Goal: Navigation & Orientation: Find specific page/section

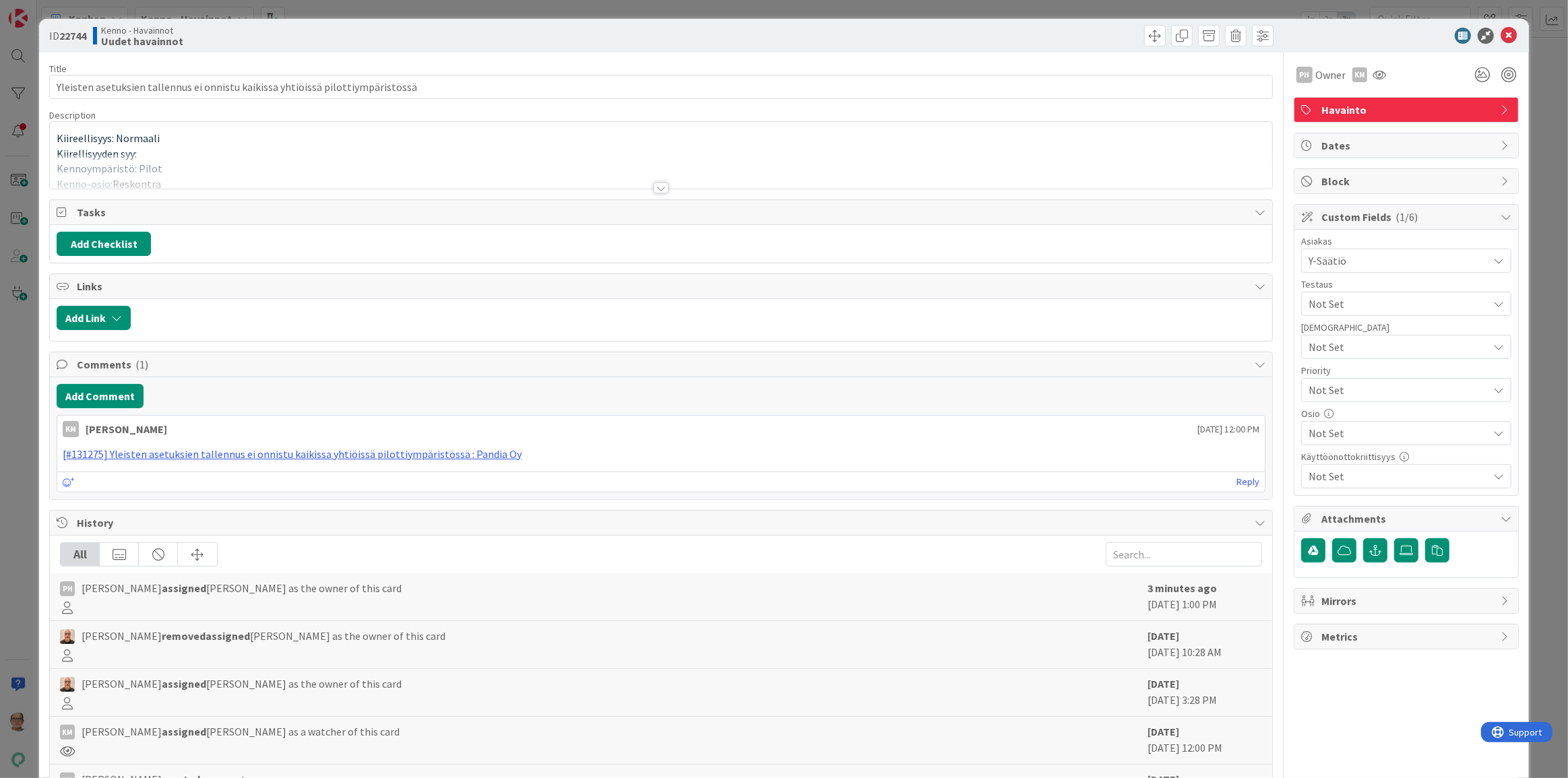
click at [659, 183] on div at bounding box center [661, 188] width 15 height 11
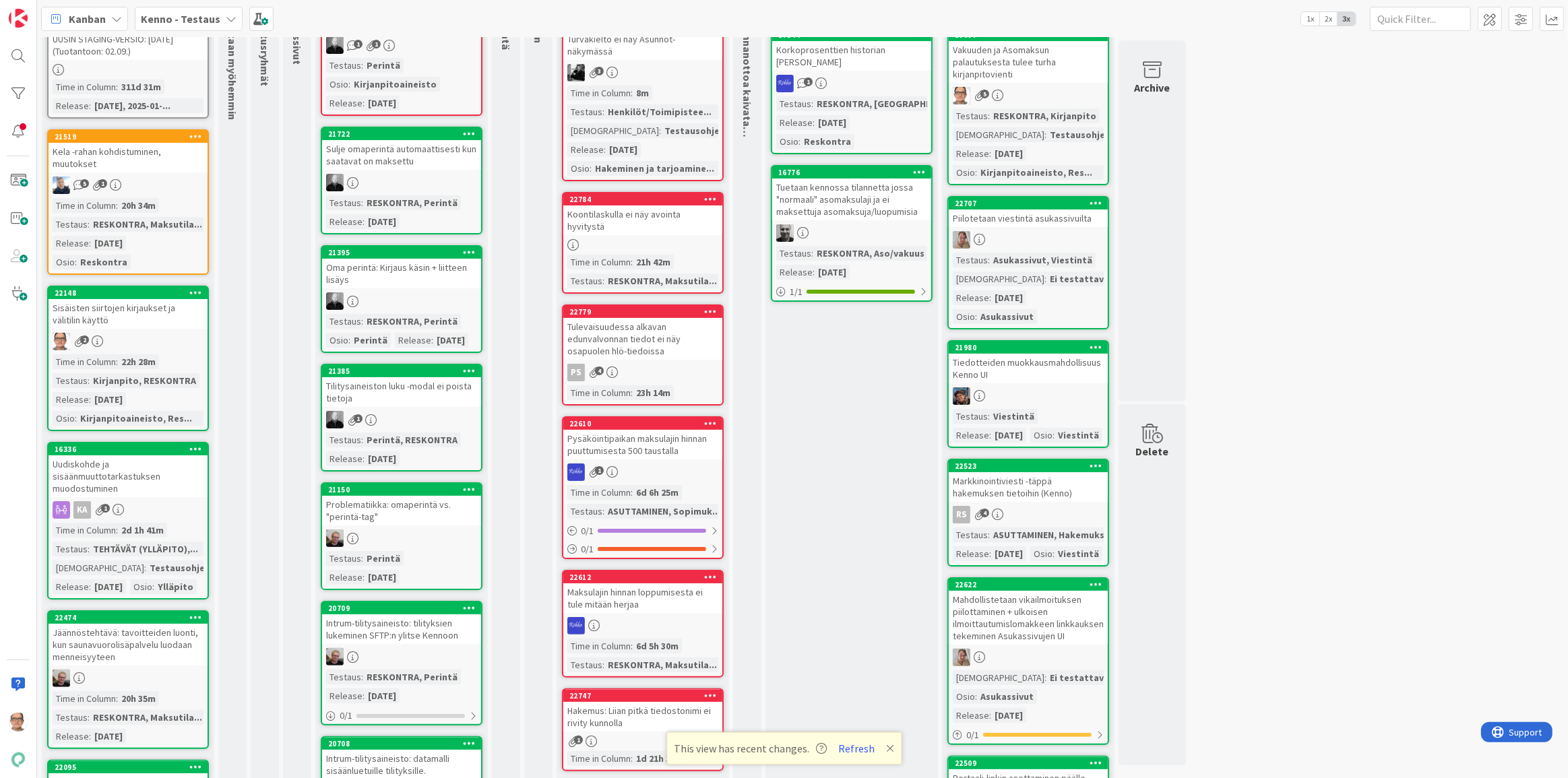
scroll to position [122, 0]
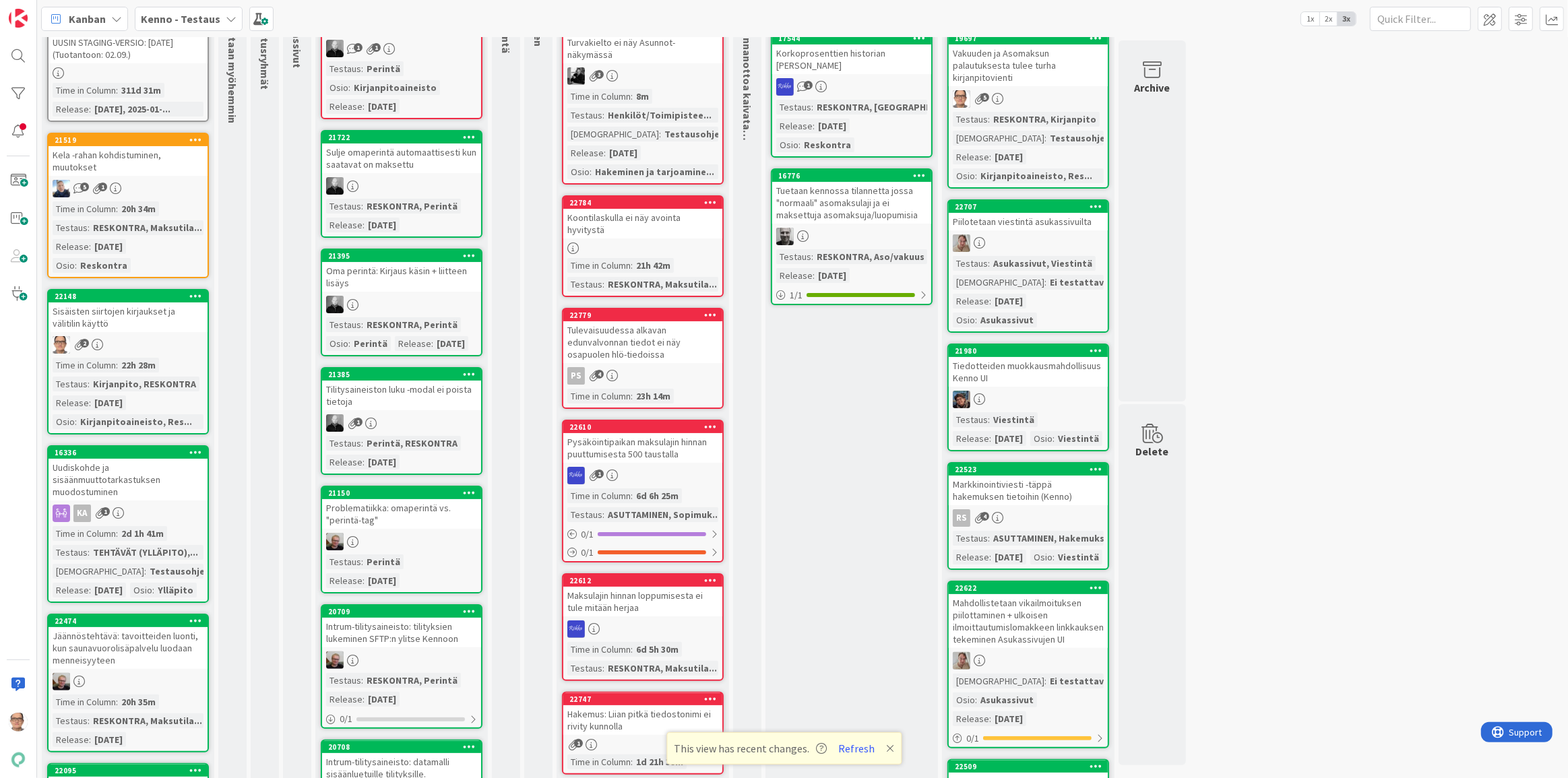
click at [131, 202] on div "20h 34m" at bounding box center [138, 209] width 41 height 15
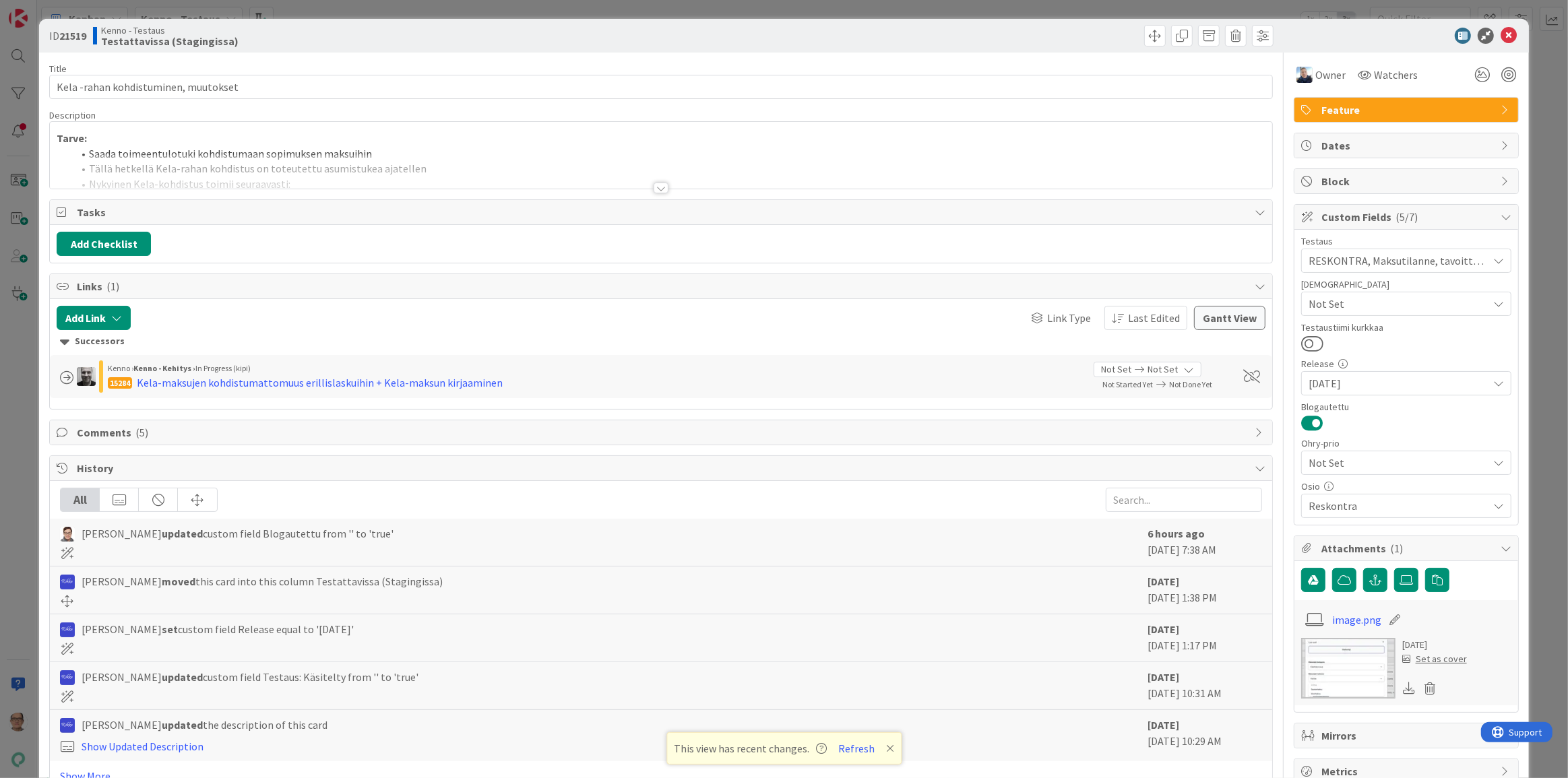
click at [655, 188] on div at bounding box center [661, 188] width 15 height 11
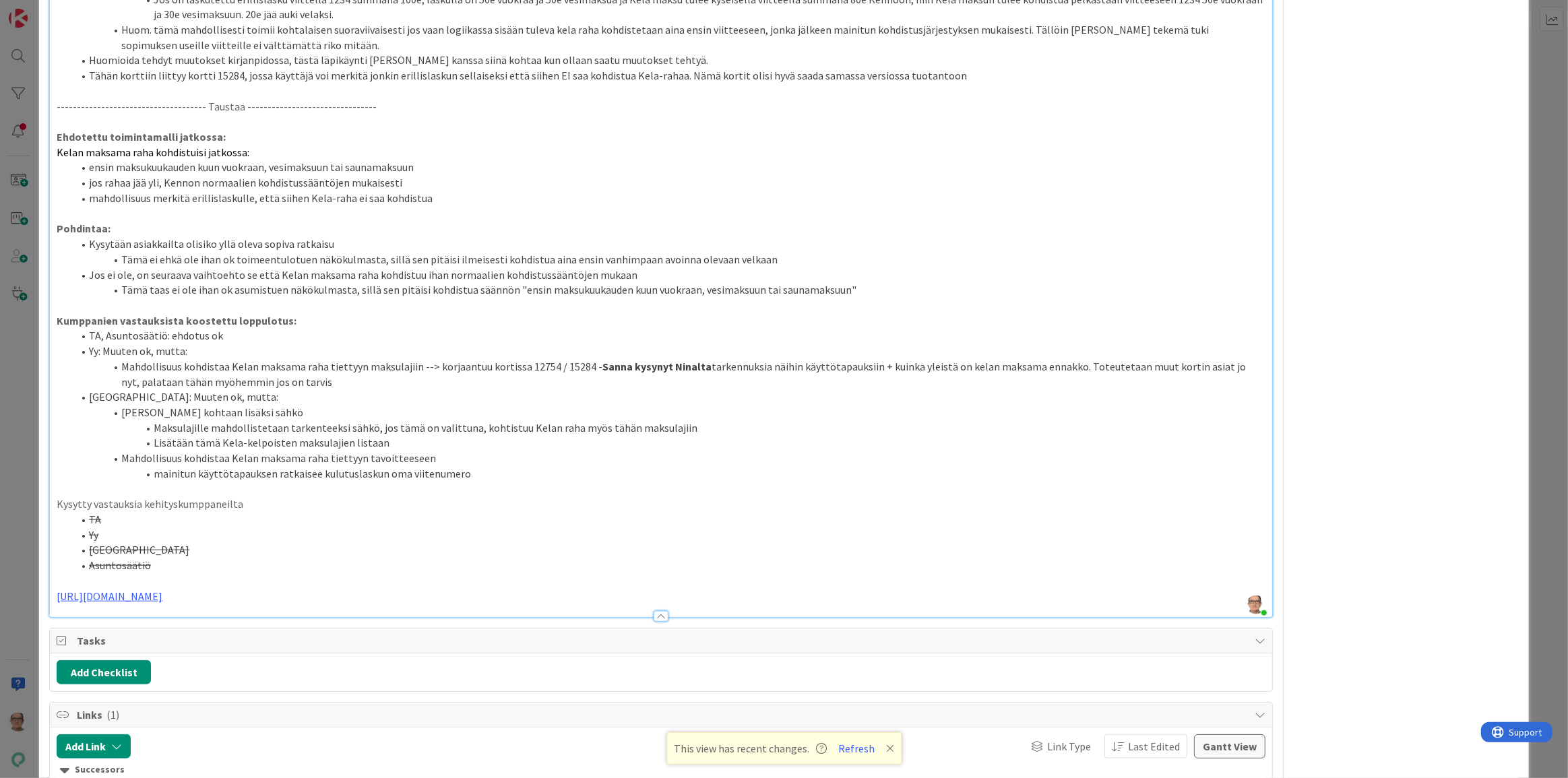
scroll to position [1408, 0]
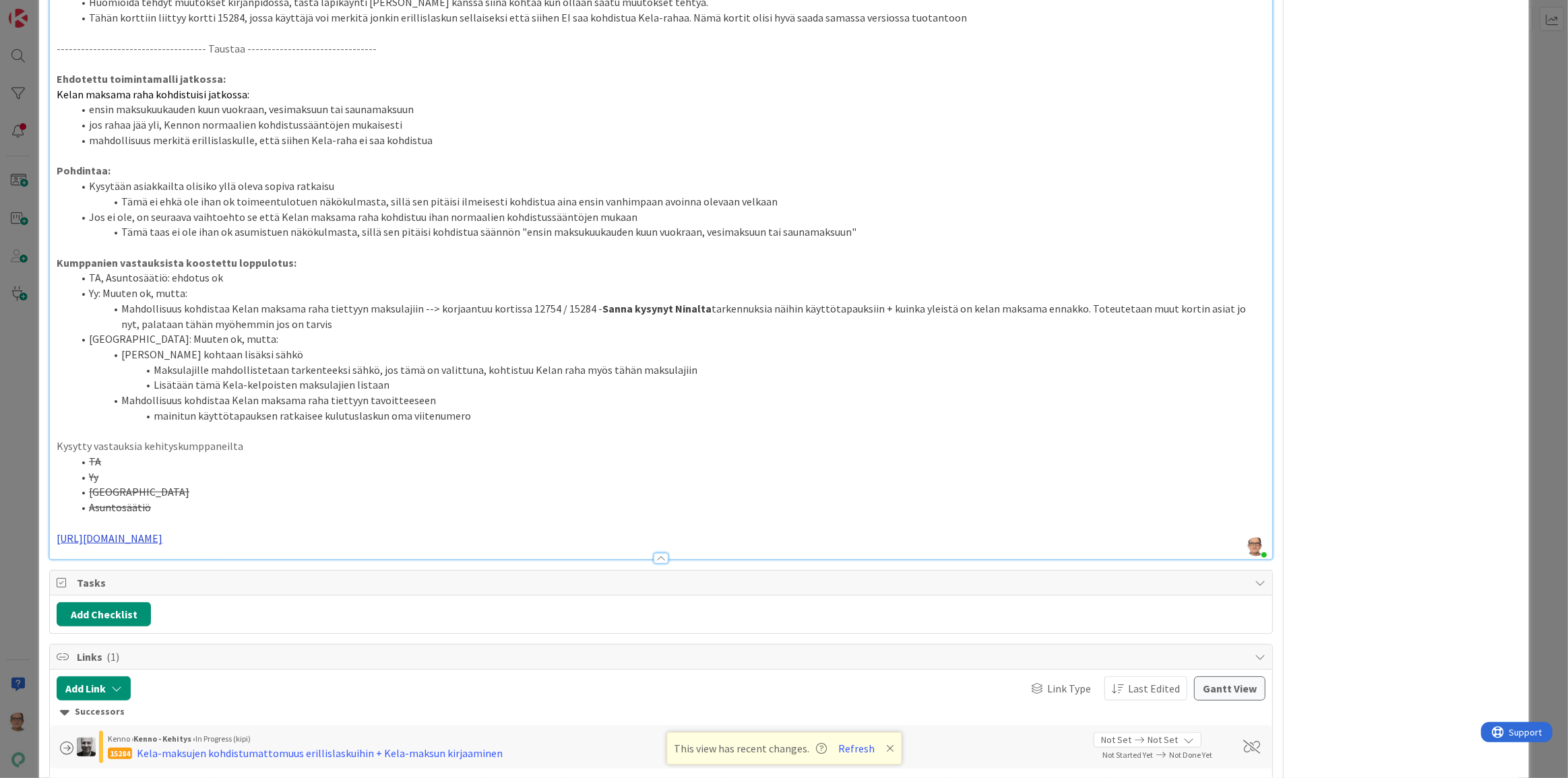
click at [162, 533] on link "[URL][DOMAIN_NAME]" at bounding box center [110, 538] width 106 height 13
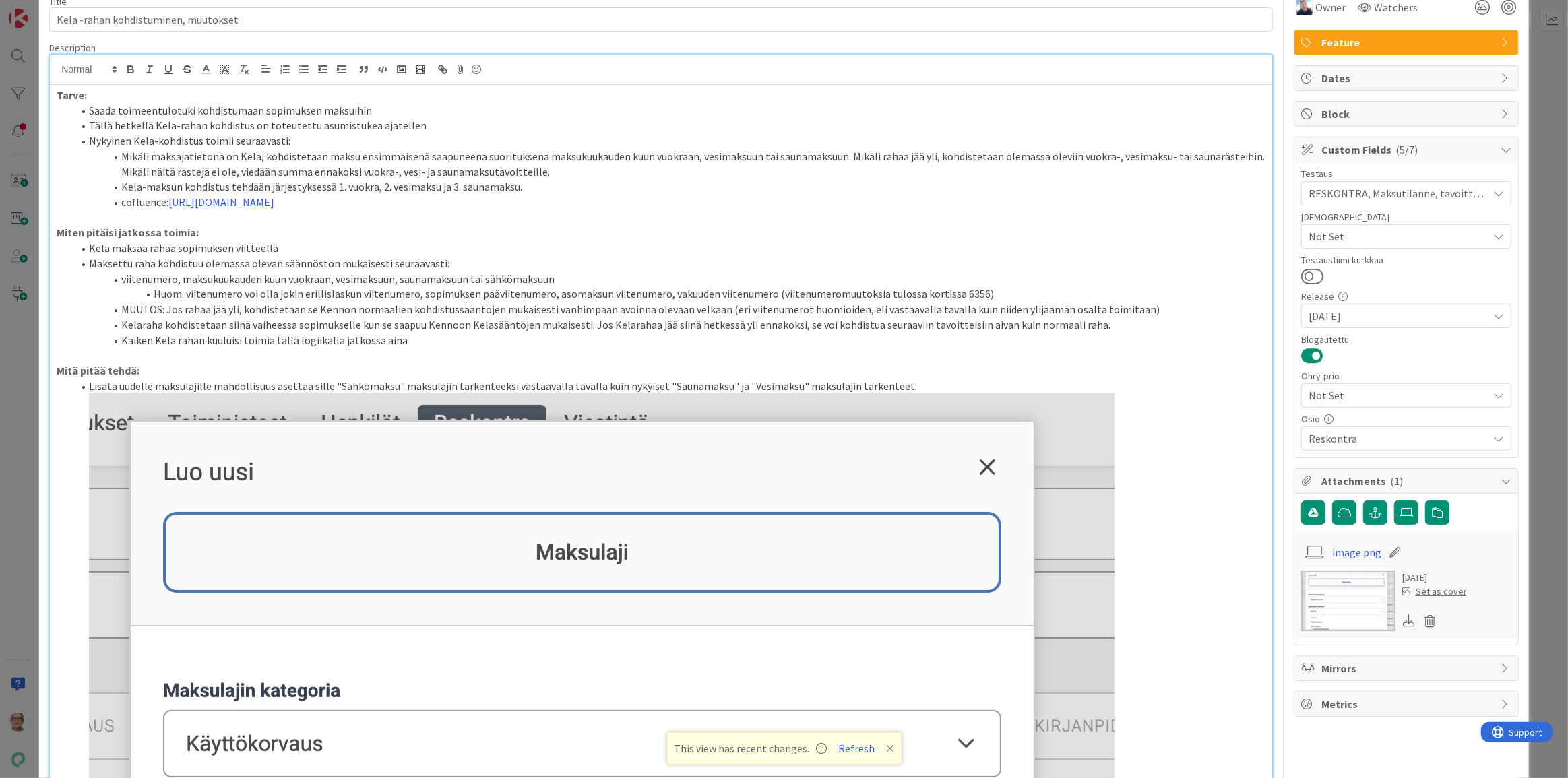
scroll to position [0, 0]
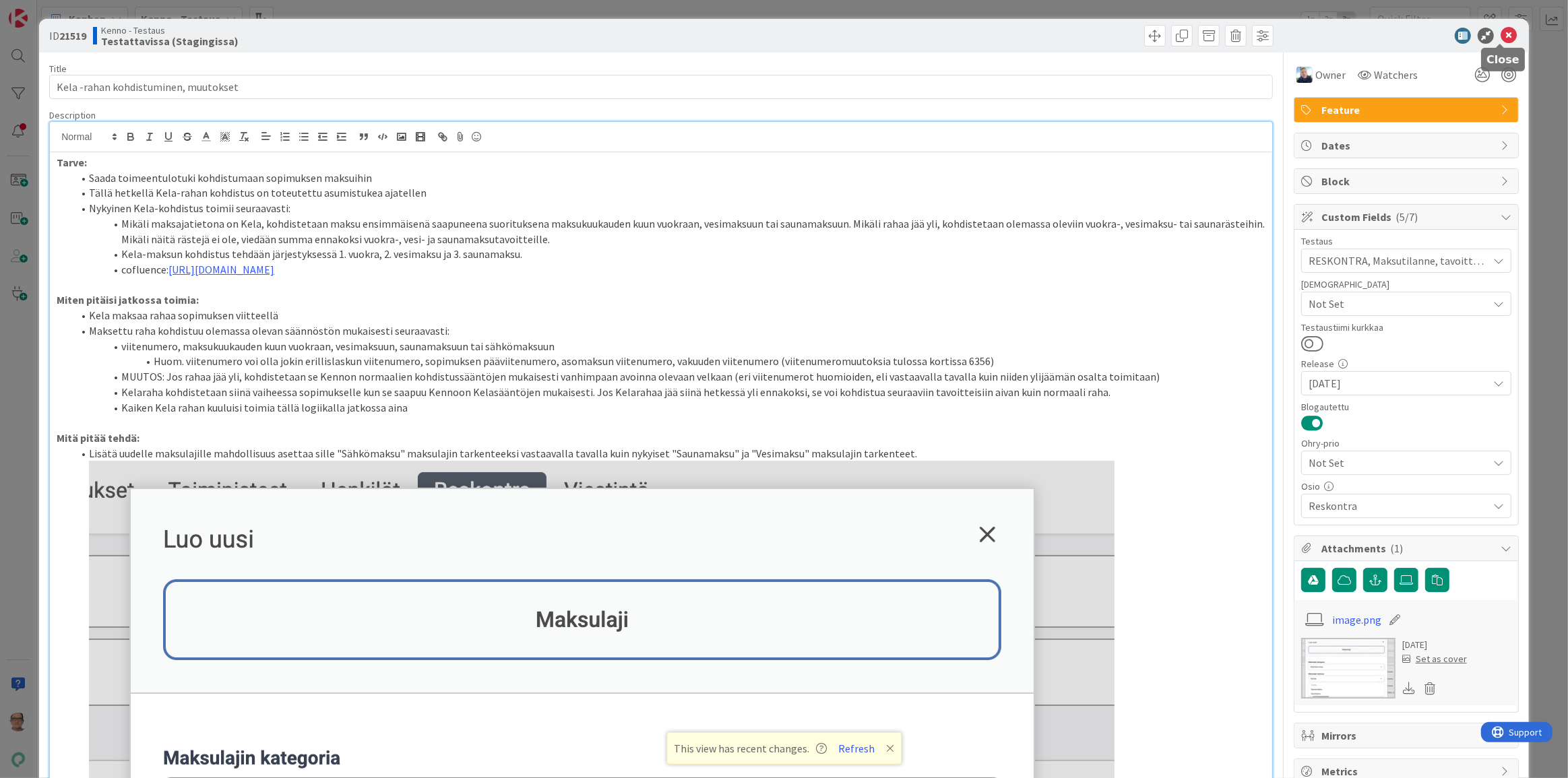
click at [1501, 35] on icon at bounding box center [1508, 35] width 16 height 16
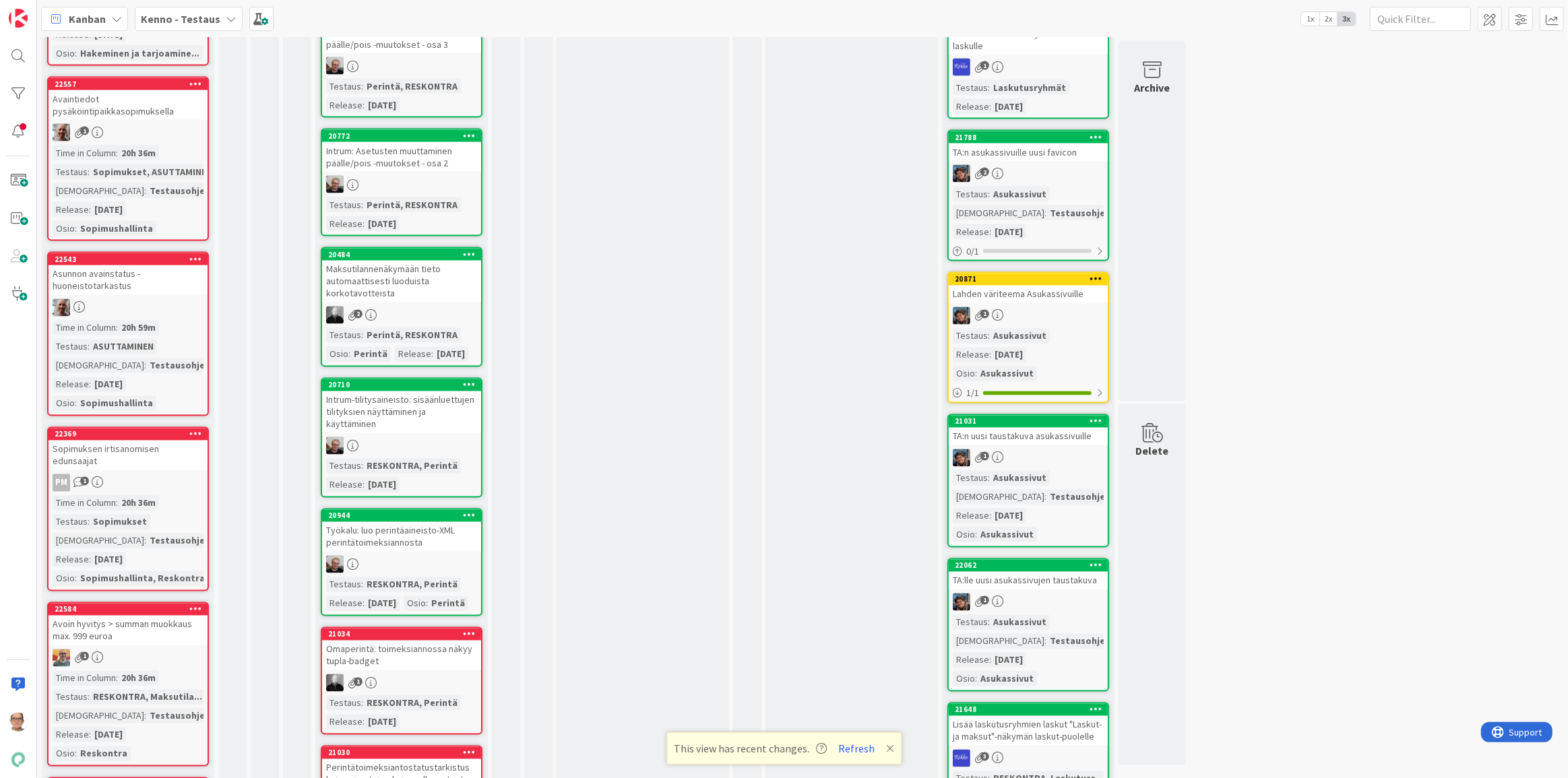
scroll to position [2695, 0]
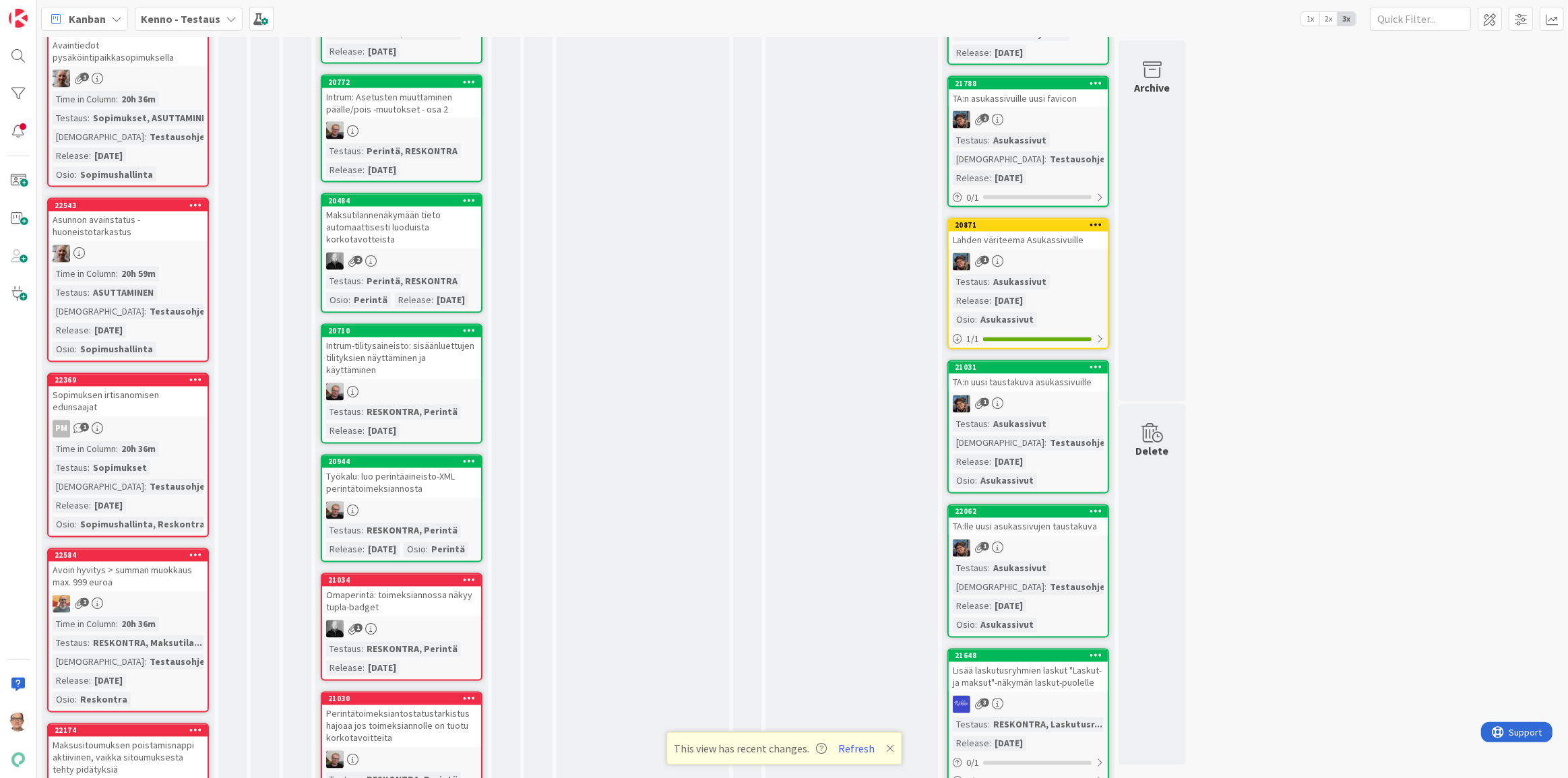
click at [113, 570] on div "Avoin hyvitys > summan muokkaus max. 999 euroa" at bounding box center [128, 577] width 159 height 30
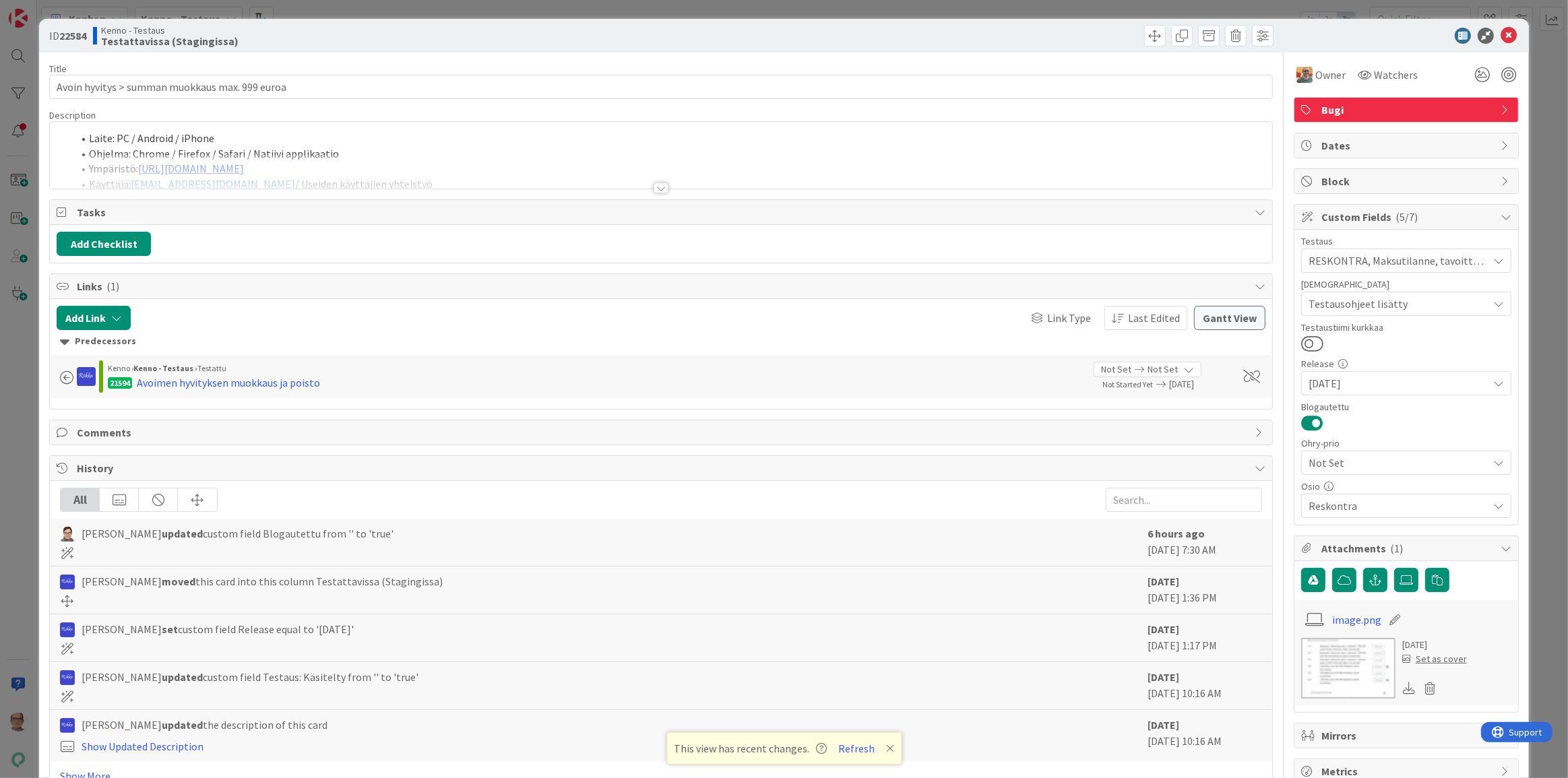
click at [656, 191] on div at bounding box center [661, 188] width 15 height 11
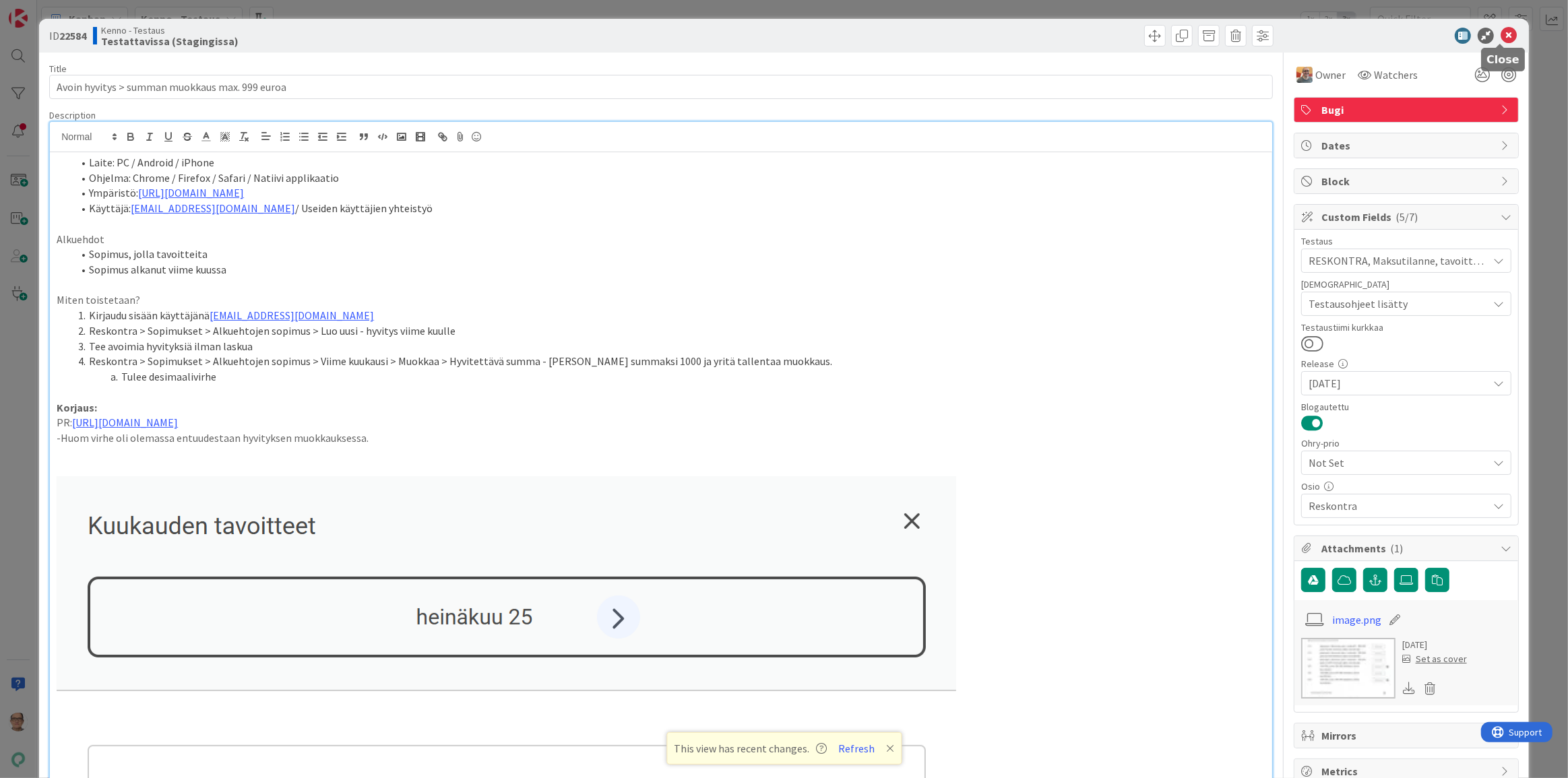
click at [1501, 31] on icon at bounding box center [1508, 35] width 16 height 16
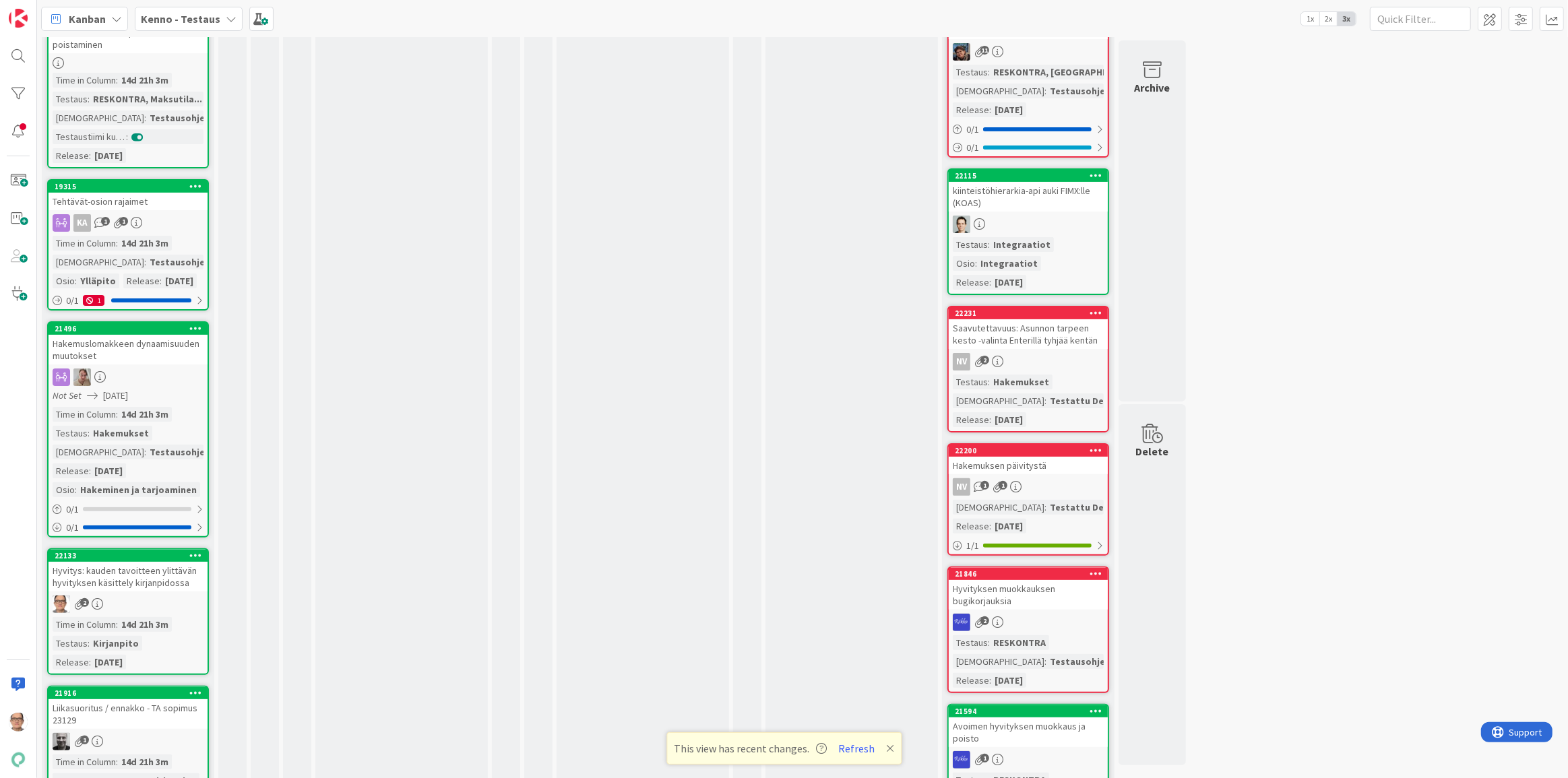
scroll to position [6126, 0]
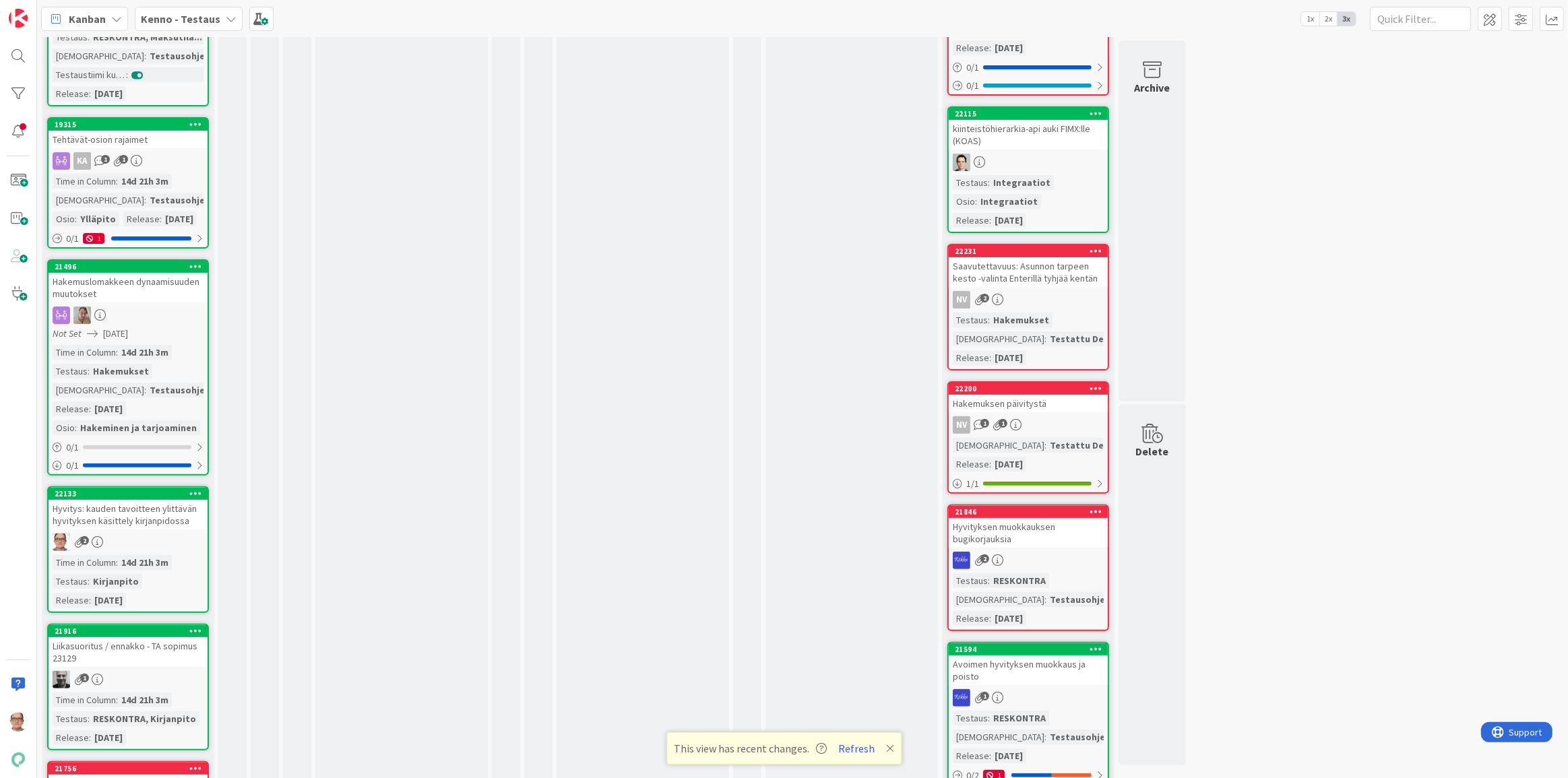
click at [110, 530] on div "Hyvitys: kauden tavoitteen ylittävän hyvityksen käsittely kirjanpidossa" at bounding box center [128, 514] width 159 height 30
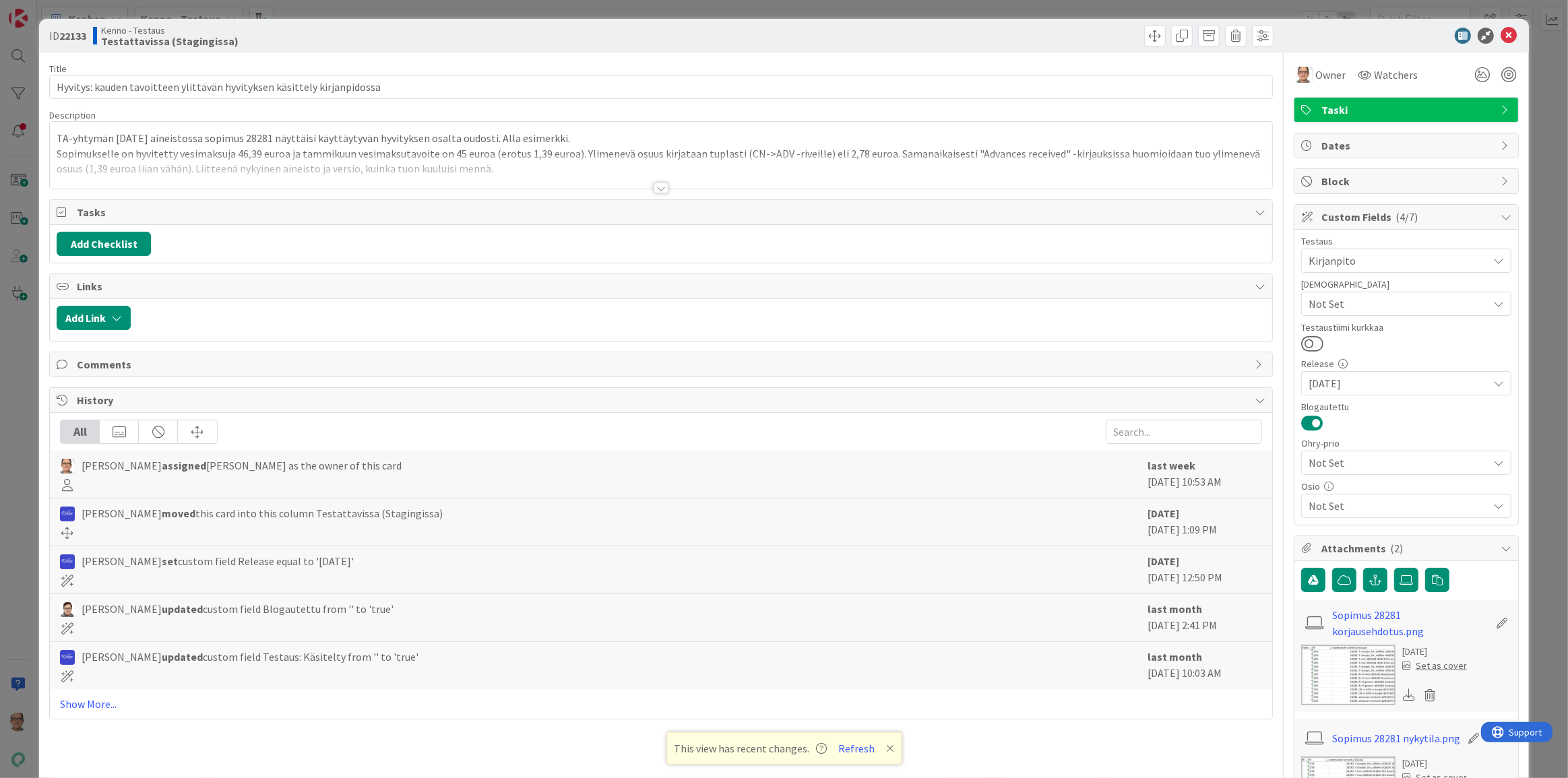
click at [654, 186] on div at bounding box center [661, 188] width 15 height 11
